Goal: Obtain resource: Download file/media

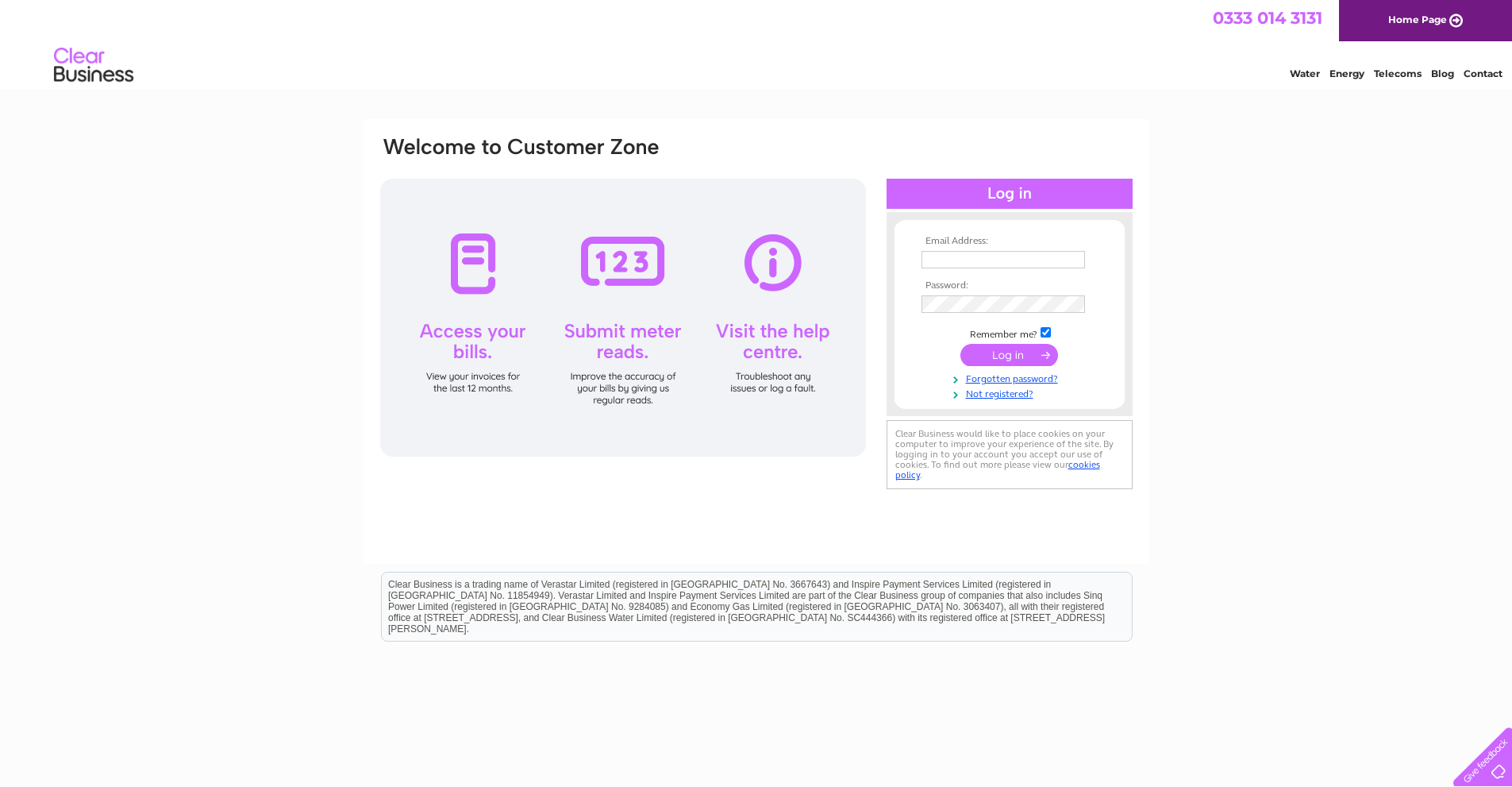
type input "[EMAIL_ADDRESS][DOMAIN_NAME]"
click at [978, 349] on input "submit" at bounding box center [1008, 355] width 97 height 22
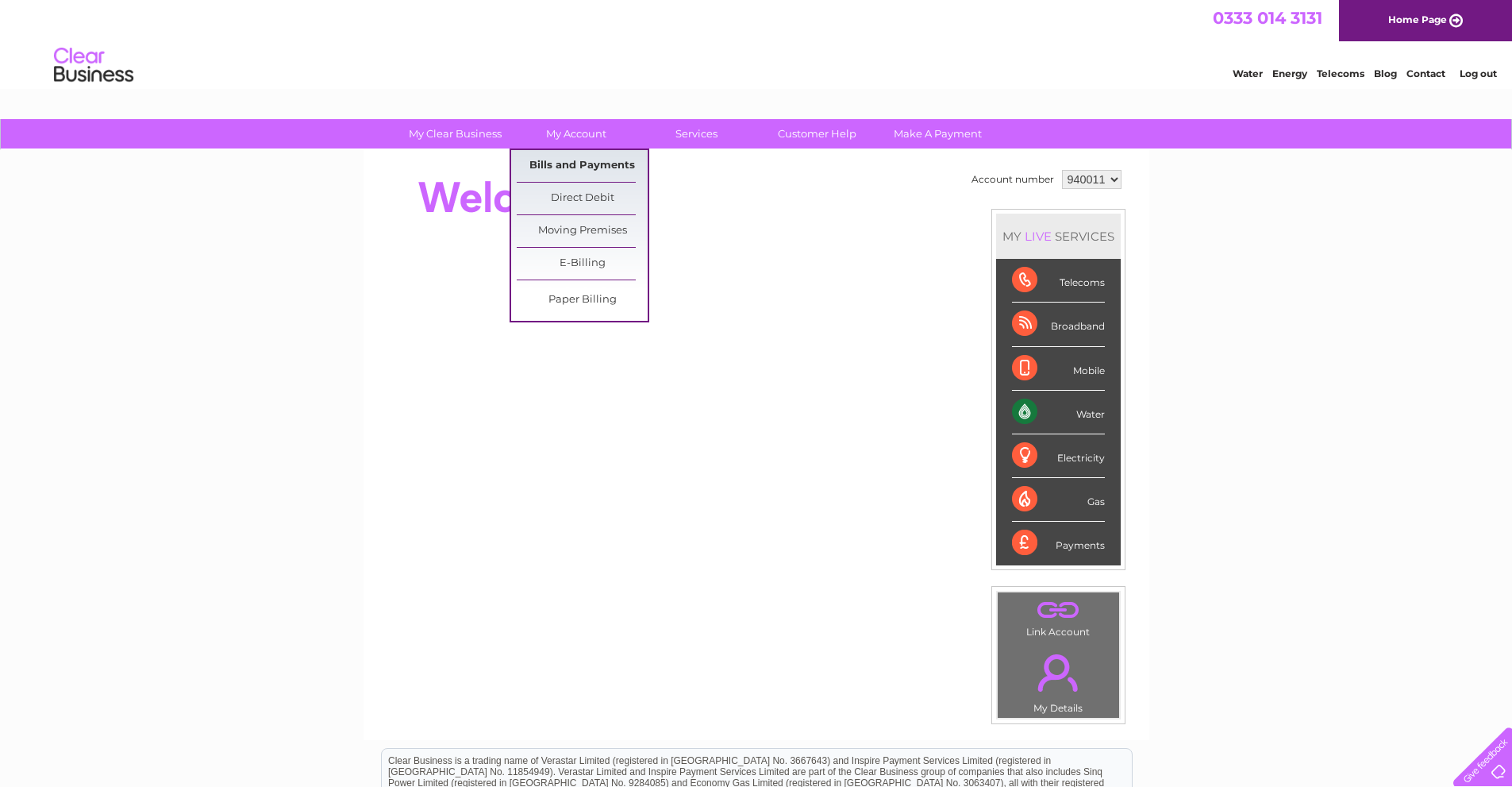
click at [573, 161] on link "Bills and Payments" at bounding box center [582, 166] width 131 height 32
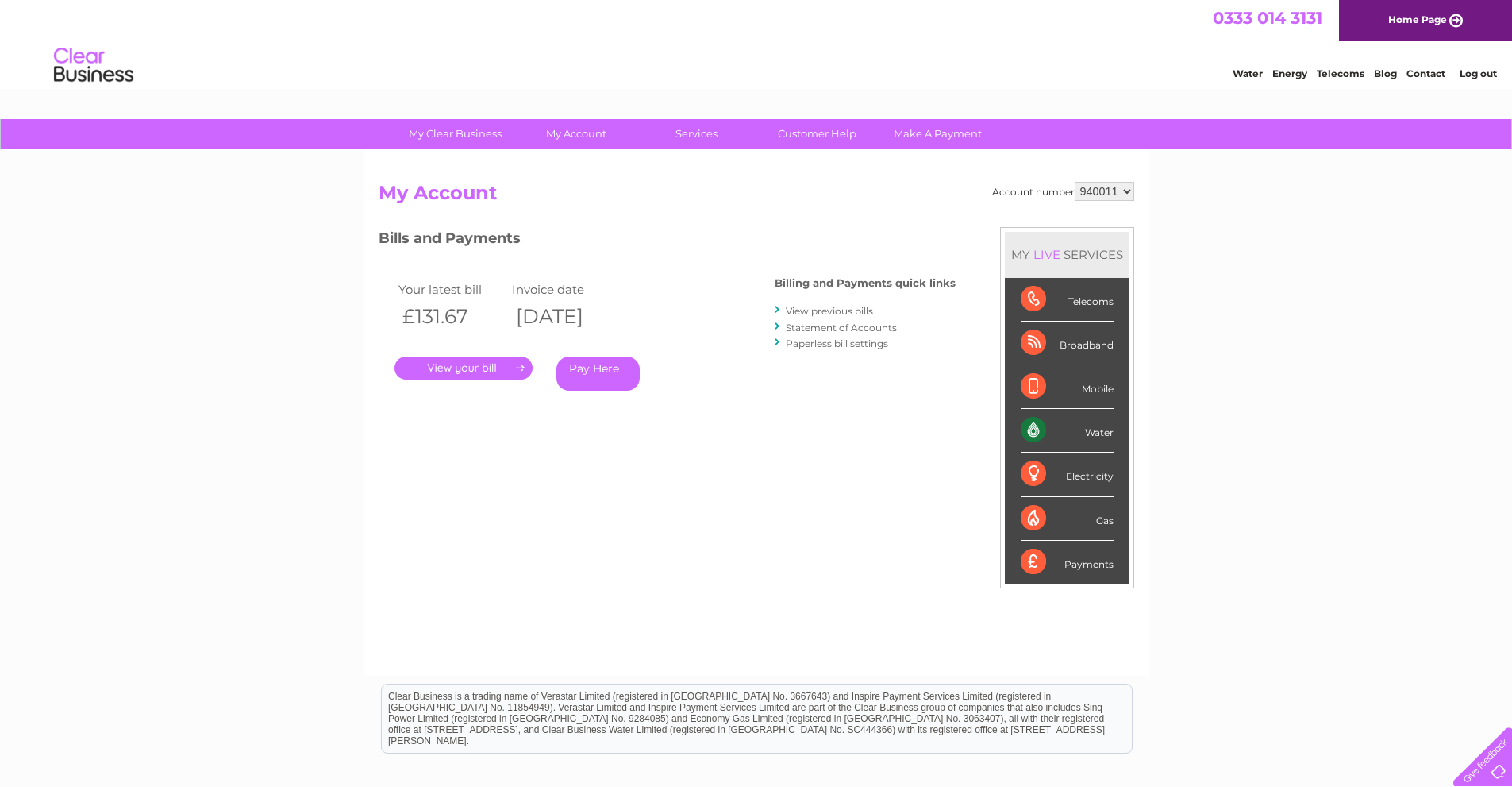
click at [464, 366] on link "." at bounding box center [463, 368] width 138 height 23
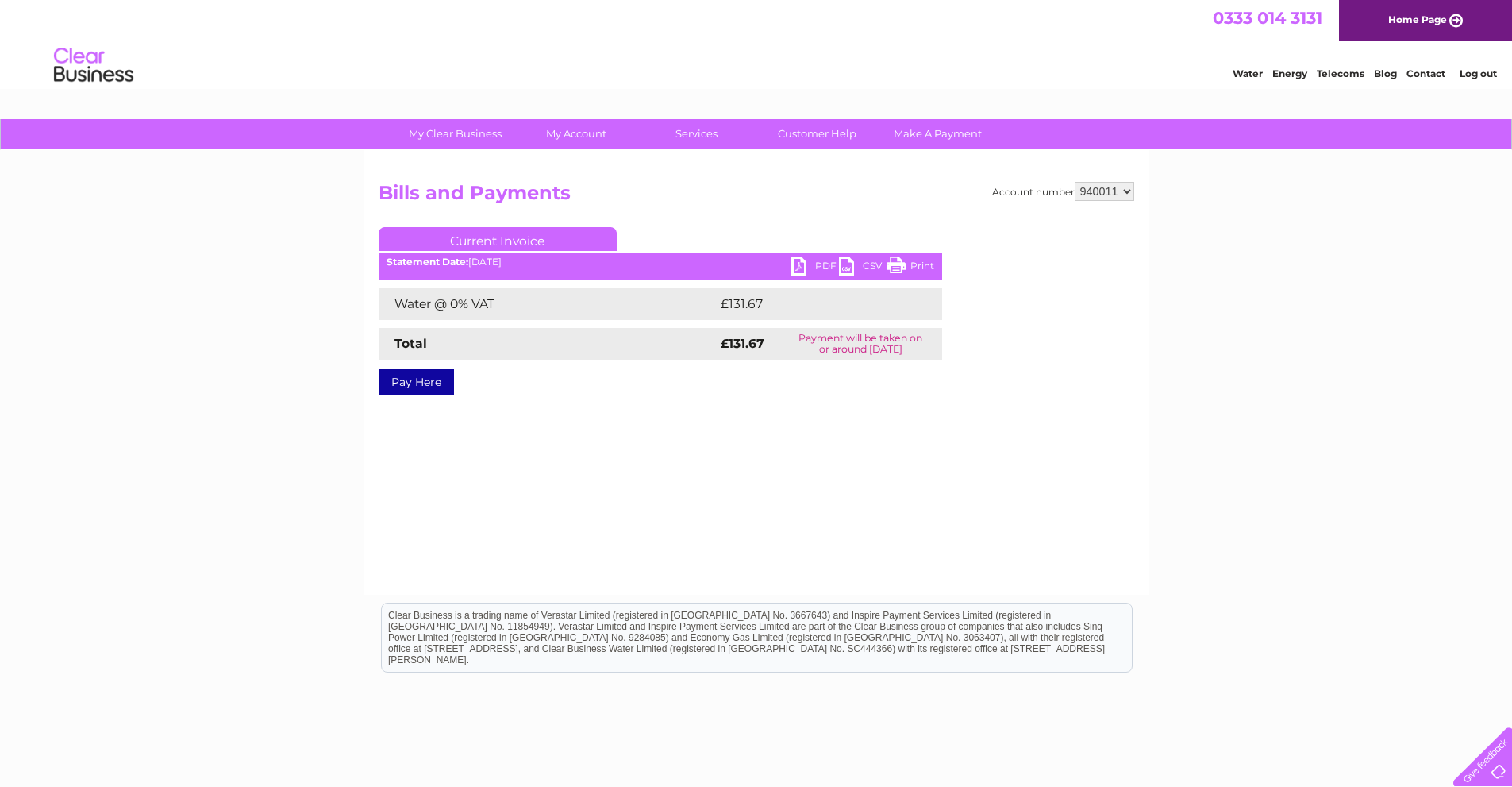
click at [800, 261] on link "PDF" at bounding box center [814, 267] width 47 height 23
click at [801, 263] on link "PDF" at bounding box center [814, 267] width 47 height 23
click at [796, 266] on link "PDF" at bounding box center [814, 267] width 47 height 23
